Goal: Transaction & Acquisition: Subscribe to service/newsletter

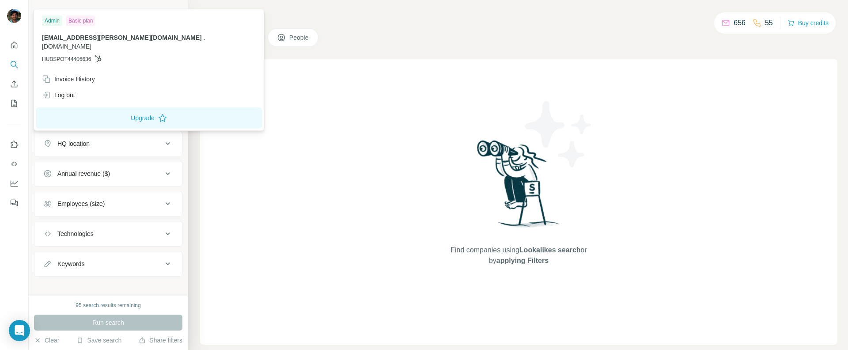
click at [19, 16] on img at bounding box center [14, 16] width 14 height 14
